Goal: Navigation & Orientation: Find specific page/section

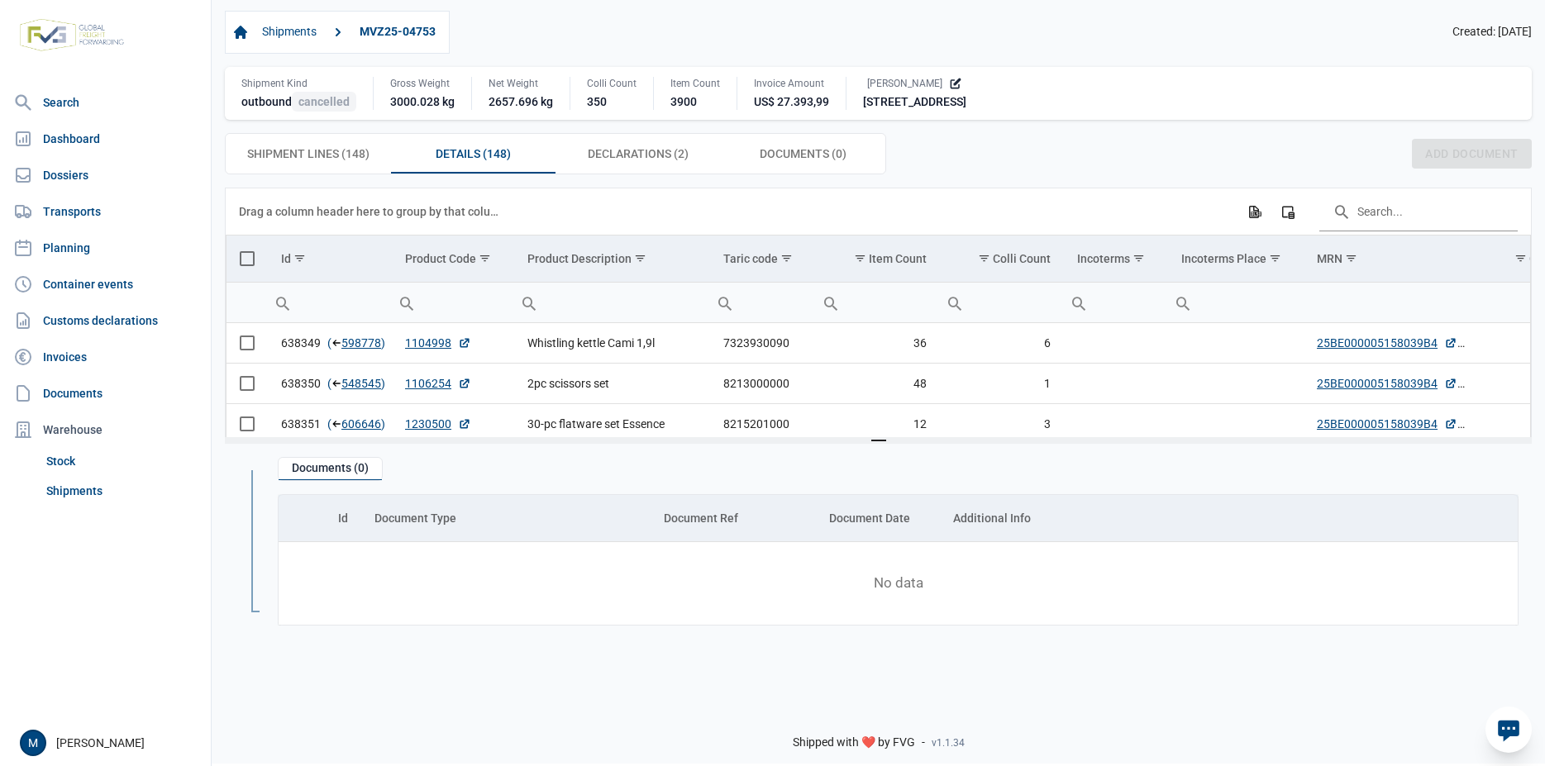
click at [582, 701] on div "Shipped with ❤️ by FVG - v1.1.34" at bounding box center [878, 728] width 1333 height 70
click at [308, 158] on span "Shipment Lines (148) Shipment Lines (148)" at bounding box center [308, 154] width 122 height 20
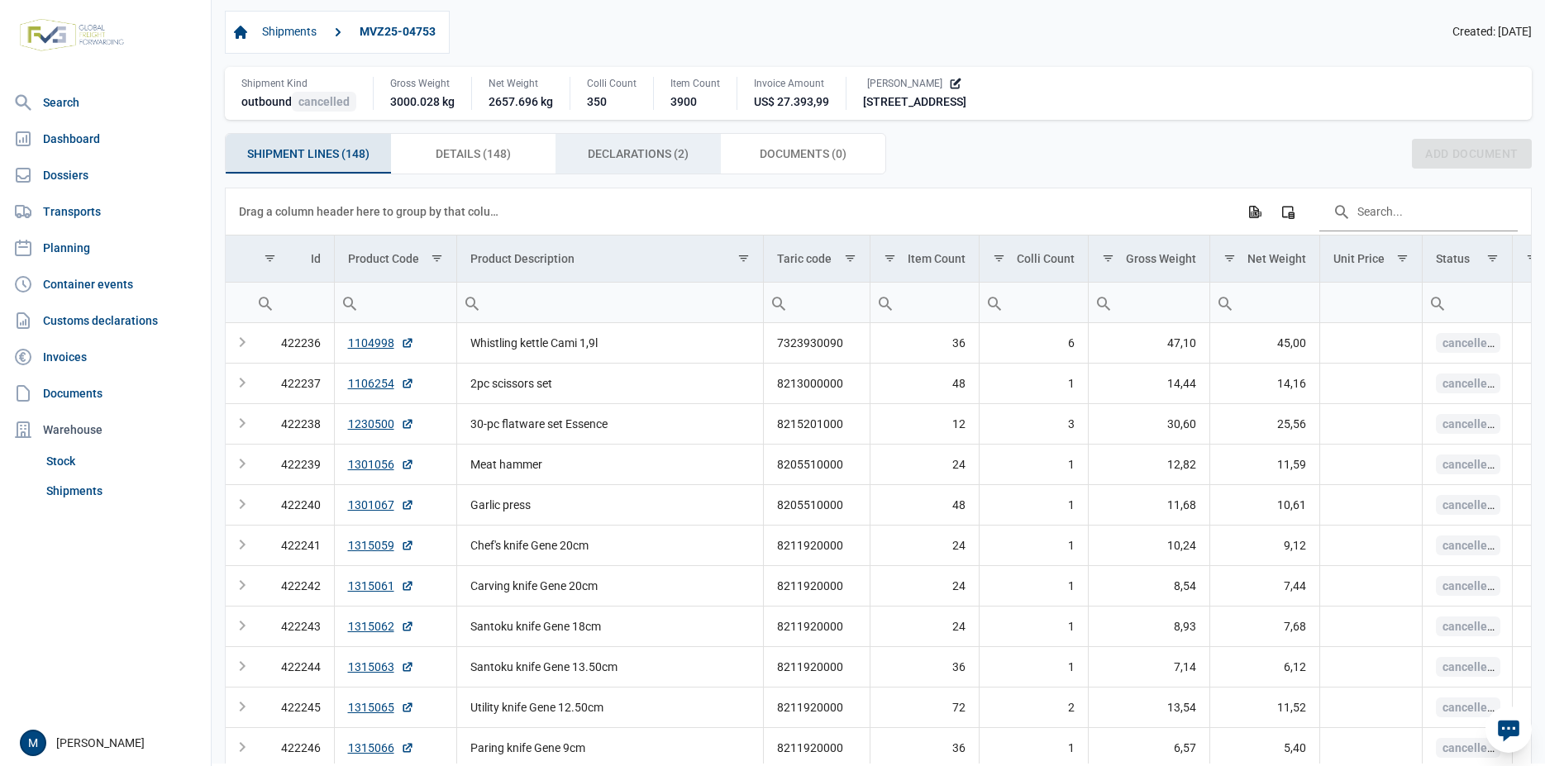
click at [624, 167] on div "Declarations (2) Declarations (2)" at bounding box center [637, 154] width 165 height 40
